Goal: Information Seeking & Learning: Learn about a topic

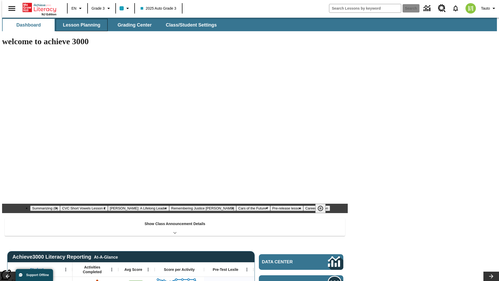
click at [80, 25] on span "Lesson Planning" at bounding box center [81, 25] width 37 height 6
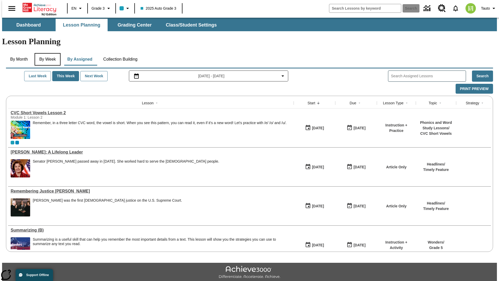
click at [47, 53] on button "By Week" at bounding box center [48, 59] width 26 height 12
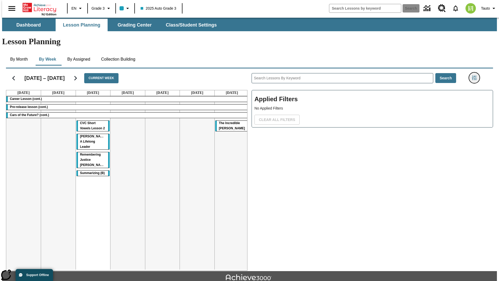
click at [476, 75] on icon "Filters Side menu" at bounding box center [474, 77] width 5 height 5
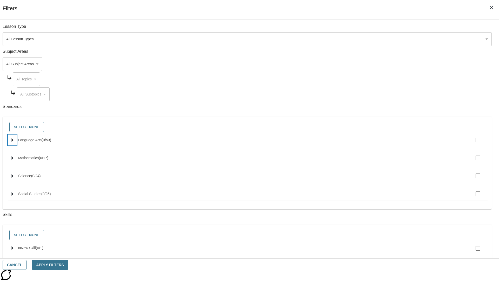
click at [14, 142] on icon "Select standards" at bounding box center [13, 140] width 2 height 4
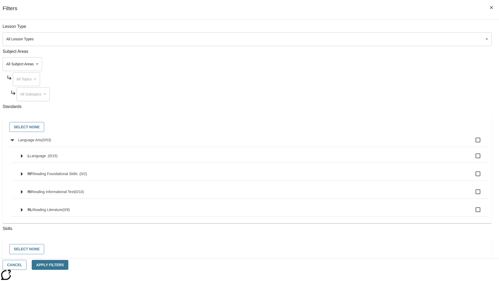
click at [378, 143] on label "Language Arts ( 0 / 53 )" at bounding box center [251, 139] width 466 height 11
click at [473, 143] on input "Language Arts ( 0 / 53 )" at bounding box center [478, 139] width 11 height 11
checkbox input "true"
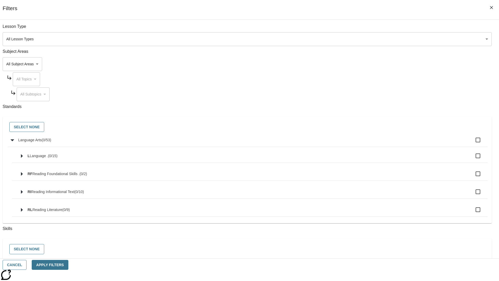
checkbox input "true"
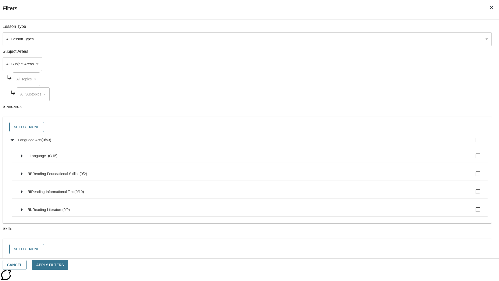
checkbox input "true"
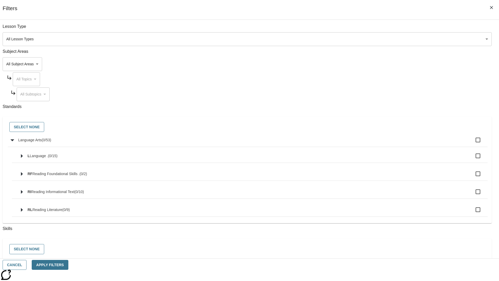
checkbox input "true"
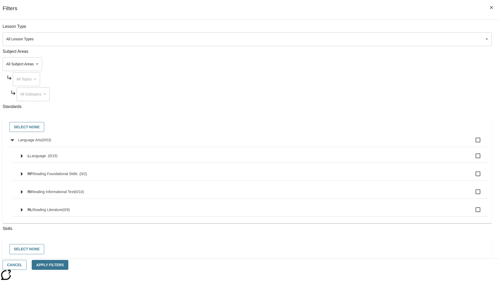
checkbox input "true"
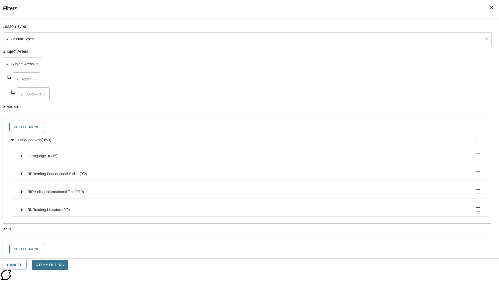
checkbox input "true"
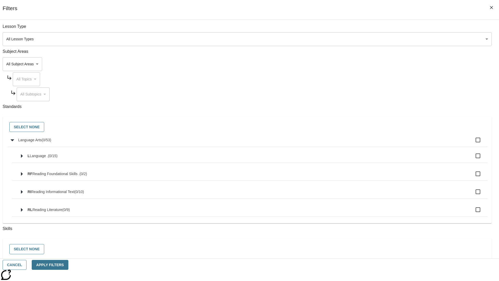
checkbox input "true"
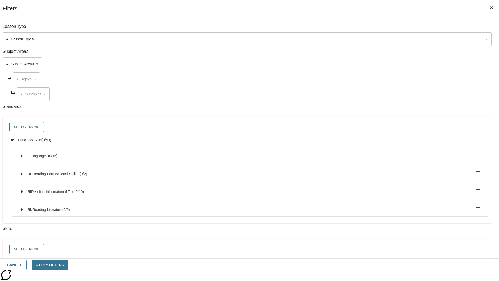
checkbox input "true"
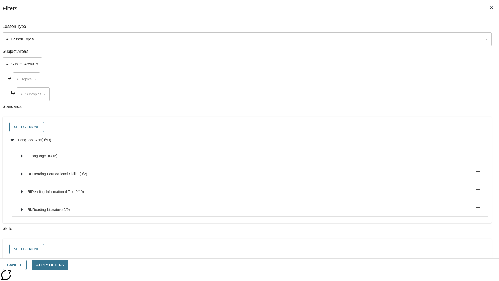
checkbox input "true"
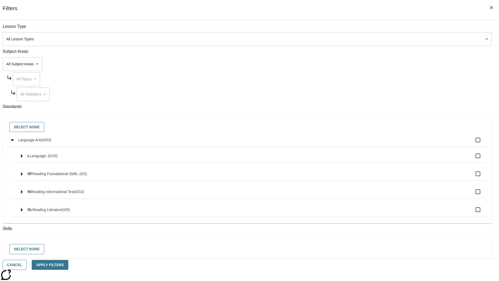
checkbox input "true"
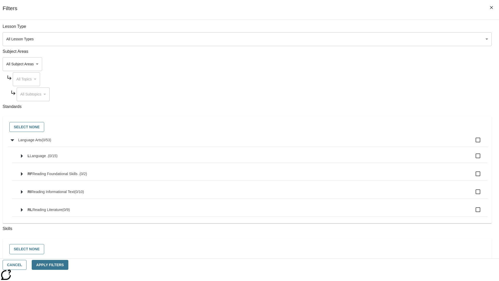
checkbox input "true"
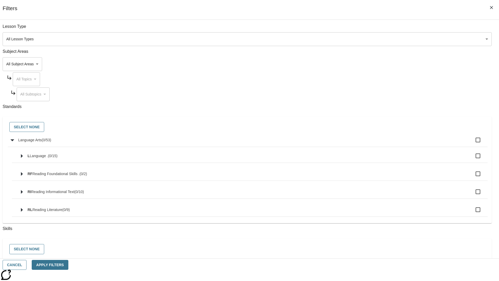
checkbox input "true"
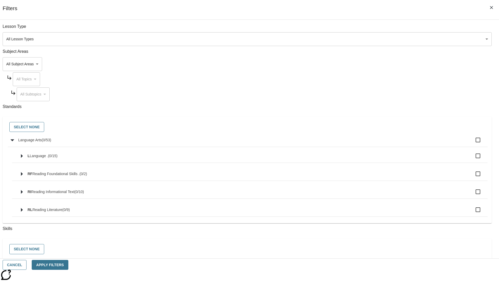
checkbox input "true"
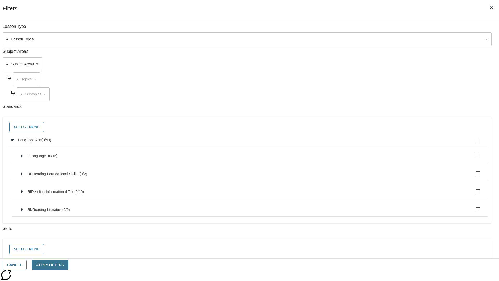
checkbox input "true"
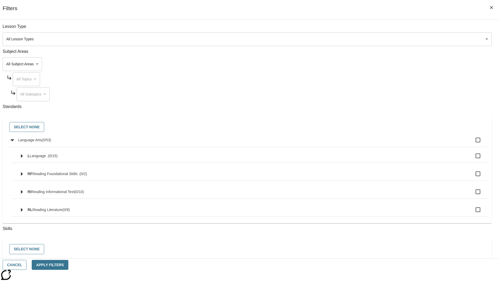
checkbox input "true"
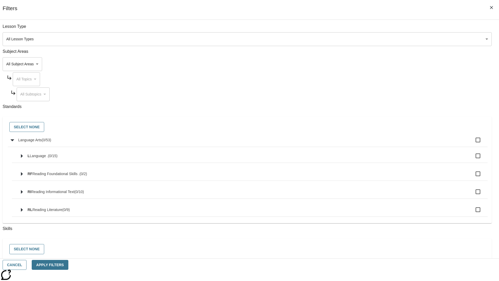
checkbox input "true"
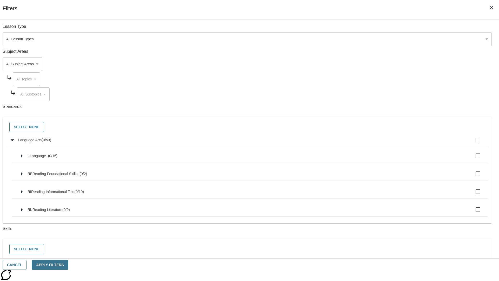
checkbox input "true"
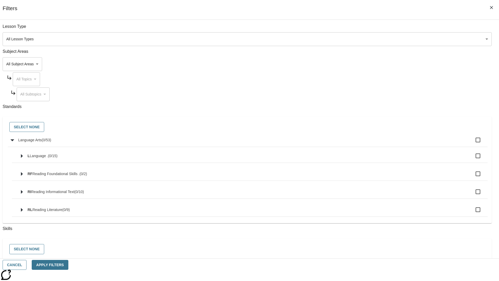
checkbox input "true"
click at [44, 127] on button "Select None" at bounding box center [26, 127] width 35 height 10
checkbox input "false"
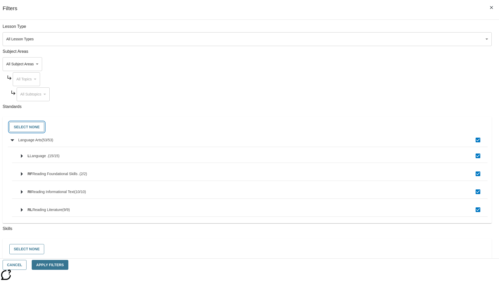
checkbox input "false"
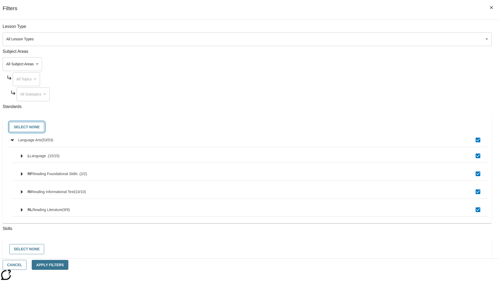
checkbox input "false"
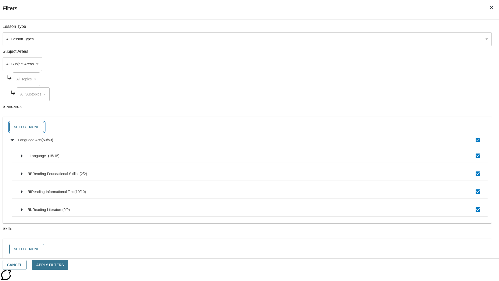
checkbox input "false"
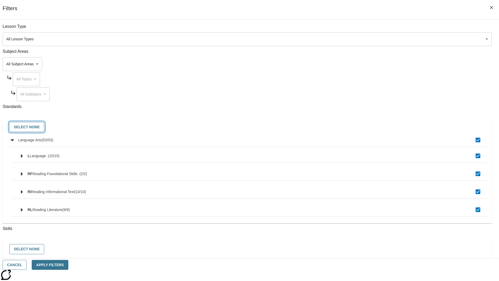
checkbox input "false"
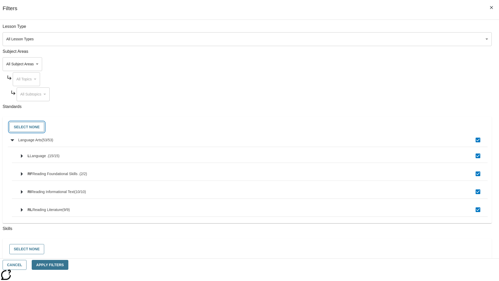
checkbox input "false"
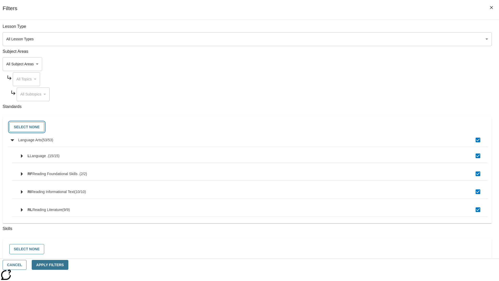
checkbox input "false"
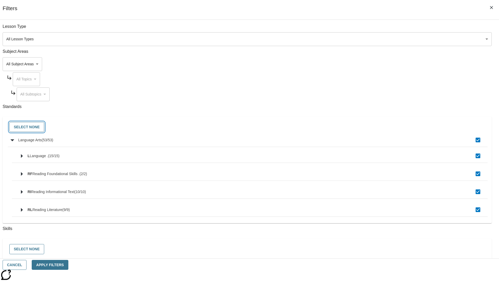
checkbox input "false"
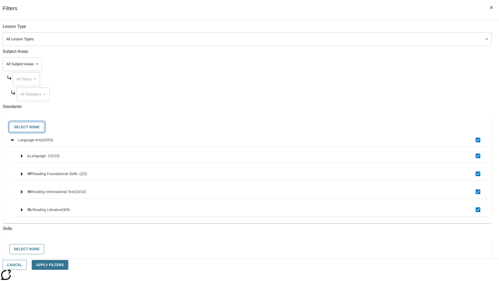
checkbox input "false"
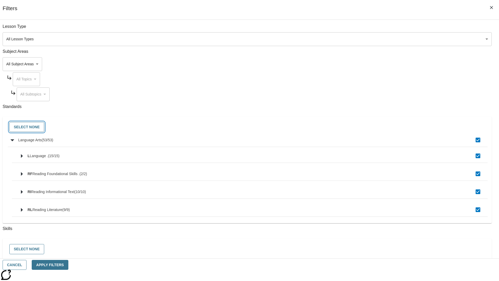
checkbox input "false"
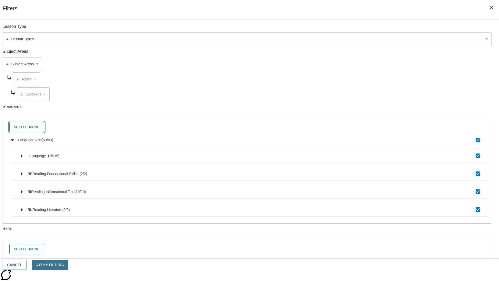
checkbox input "false"
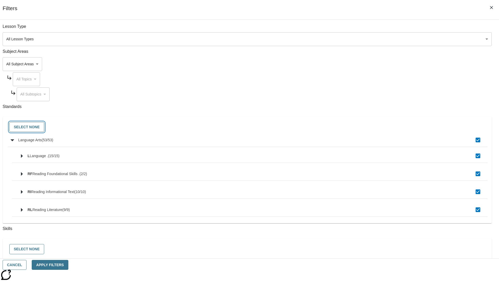
checkbox input "false"
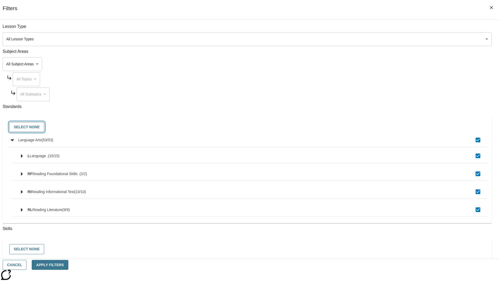
checkbox input "false"
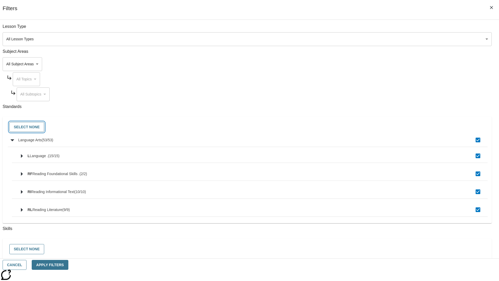
checkbox input "false"
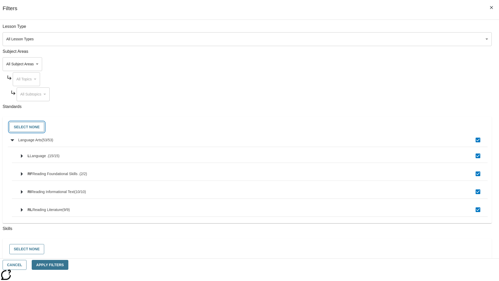
checkbox input "false"
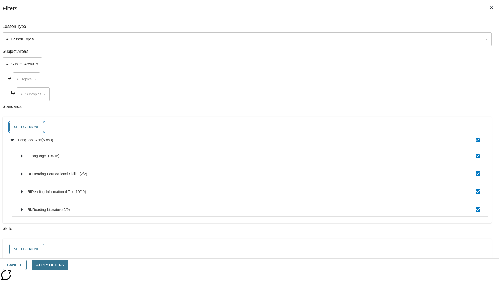
checkbox input "false"
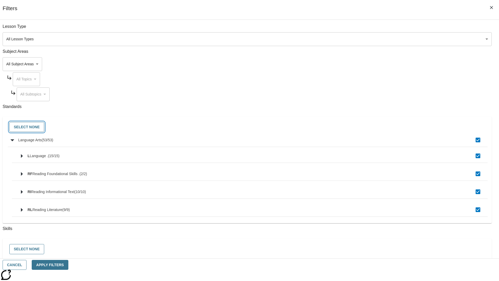
checkbox input "false"
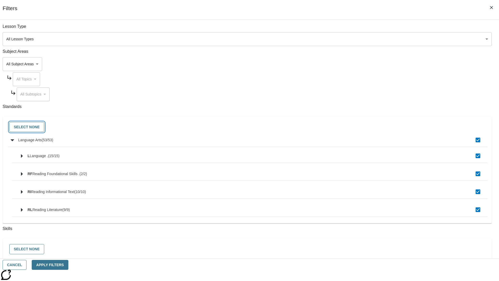
checkbox input "false"
click at [27, 265] on button "Cancel" at bounding box center [15, 265] width 24 height 10
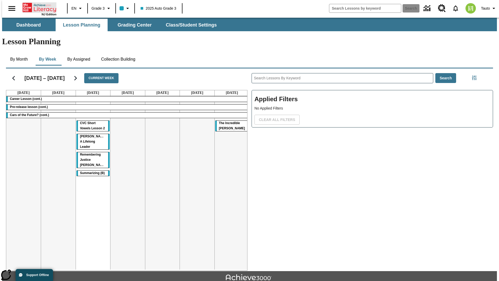
click at [37, 7] on icon "Home" at bounding box center [40, 7] width 35 height 10
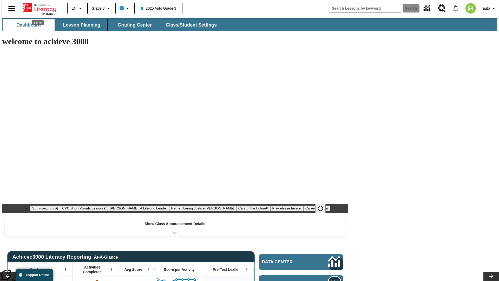
click at [80, 25] on span "Lesson Planning" at bounding box center [81, 25] width 37 height 6
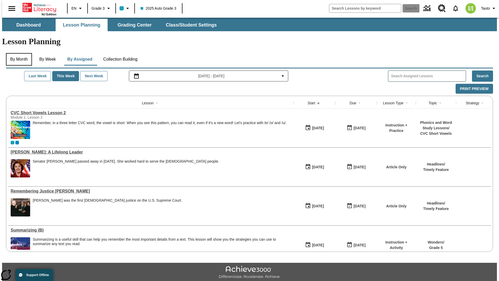
click at [17, 53] on button "By Month" at bounding box center [19, 59] width 26 height 12
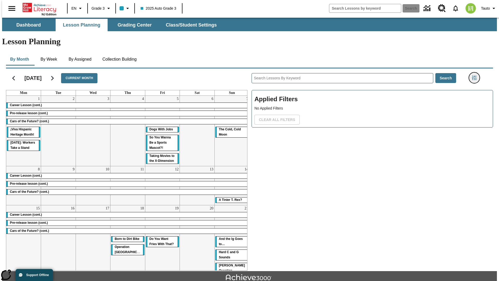
click at [476, 75] on icon "Filters Side menu" at bounding box center [474, 77] width 5 height 5
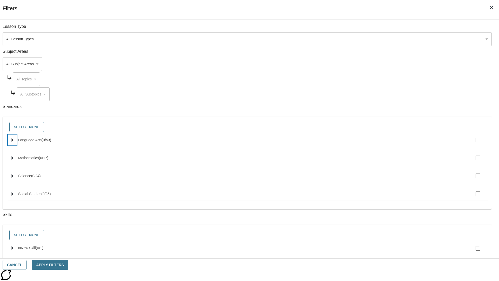
click at [14, 142] on icon "Select standards" at bounding box center [13, 140] width 2 height 4
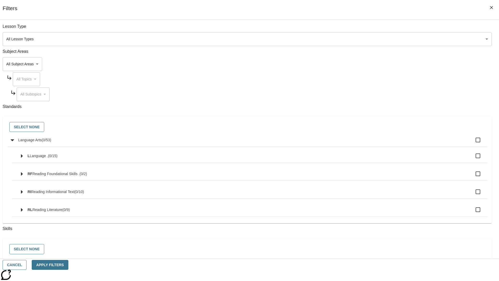
click at [378, 143] on label "Language Arts ( 0 / 53 )" at bounding box center [251, 139] width 466 height 11
click at [473, 143] on input "Language Arts ( 0 / 53 )" at bounding box center [478, 139] width 11 height 11
checkbox input "true"
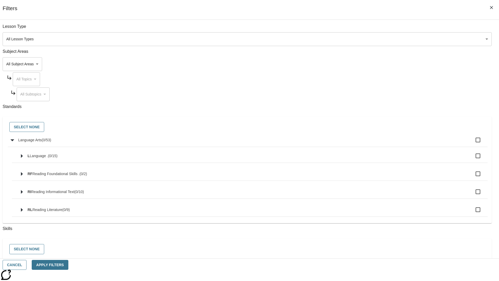
checkbox input "true"
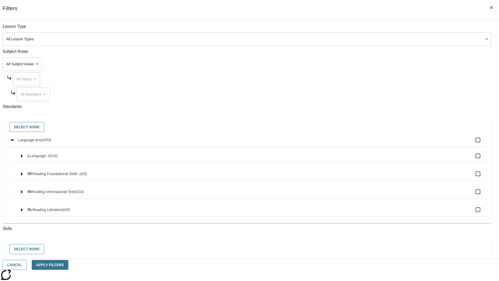
checkbox input "true"
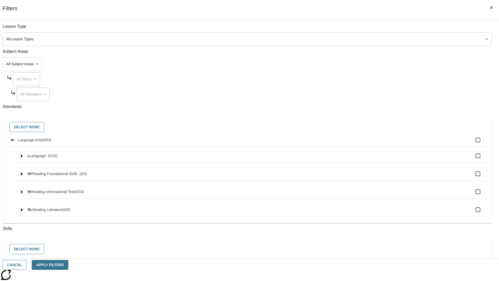
checkbox input "true"
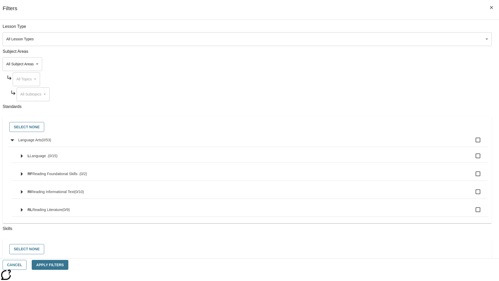
checkbox input "true"
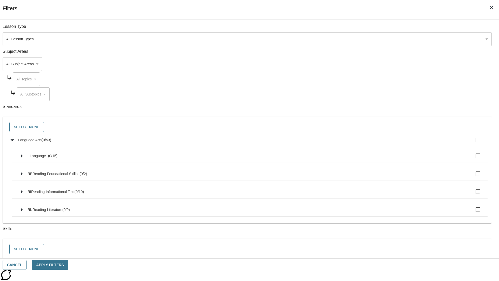
checkbox input "true"
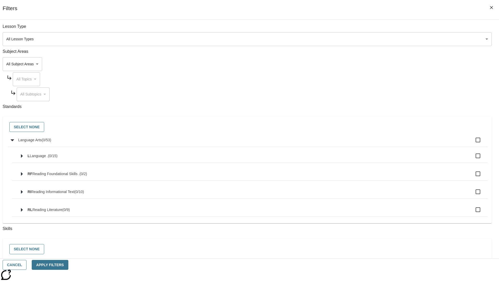
checkbox input "true"
click at [44, 127] on button "Select None" at bounding box center [26, 127] width 35 height 10
